Goal: Use online tool/utility: Utilize a website feature to perform a specific function

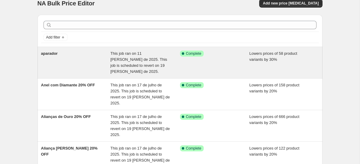
scroll to position [10, 0]
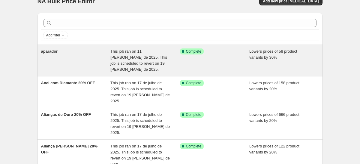
click at [83, 57] on div "aparador" at bounding box center [76, 60] width 70 height 24
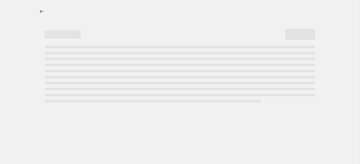
select select "percentage"
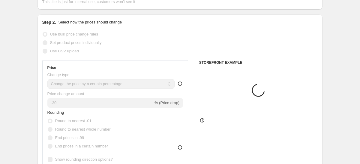
select select "collection"
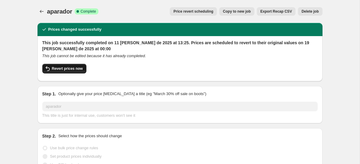
click at [79, 69] on span "Revert prices now" at bounding box center [67, 68] width 31 height 5
checkbox input "false"
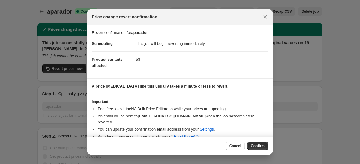
scroll to position [3, 0]
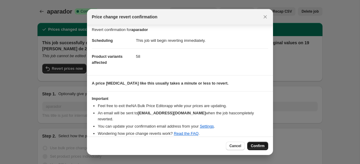
click at [256, 146] on span "Confirm" at bounding box center [258, 145] width 14 height 5
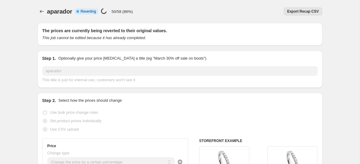
select select "percentage"
select select "collection"
